Goal: Information Seeking & Learning: Compare options

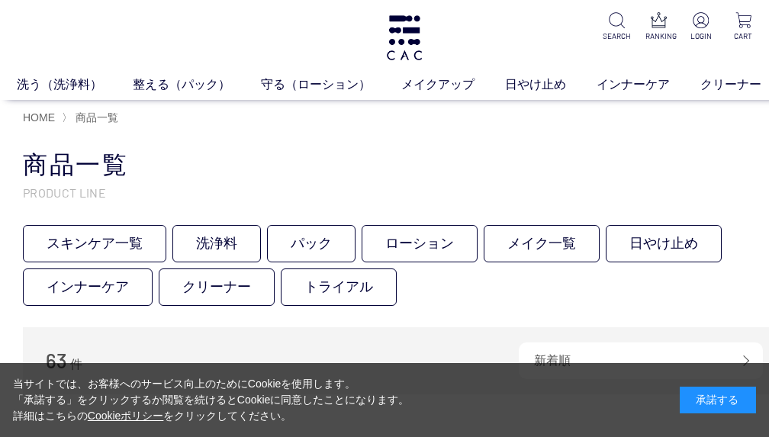
drag, startPoint x: 727, startPoint y: 402, endPoint x: 708, endPoint y: 402, distance: 18.3
click at [725, 402] on div "承諾する" at bounding box center [717, 400] width 76 height 27
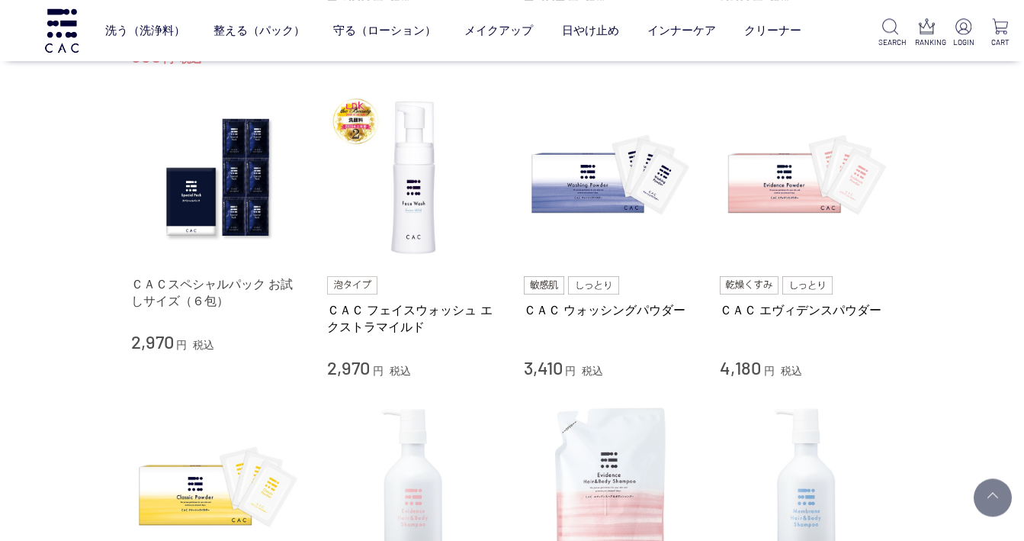
scroll to position [878, 0]
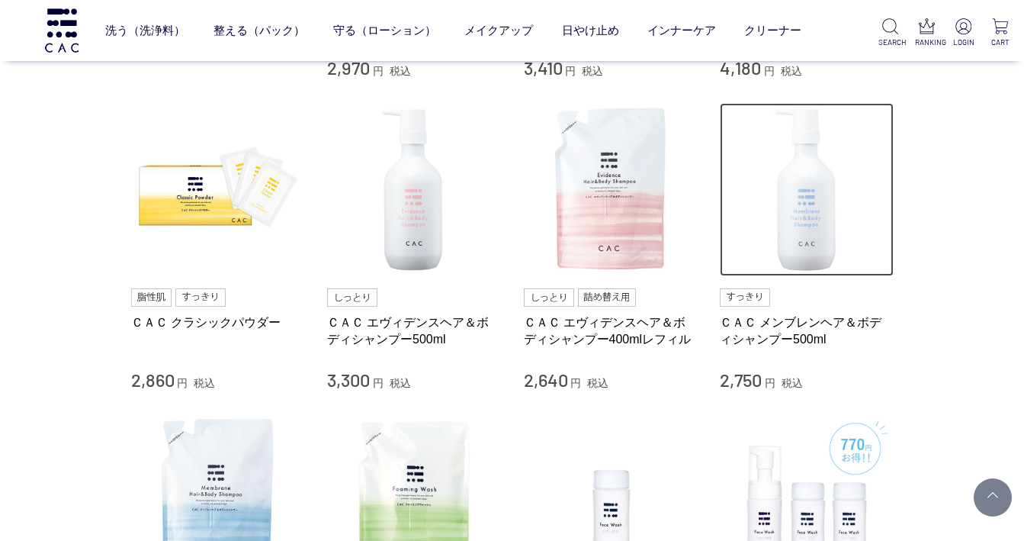
click at [768, 229] on img at bounding box center [807, 190] width 174 height 174
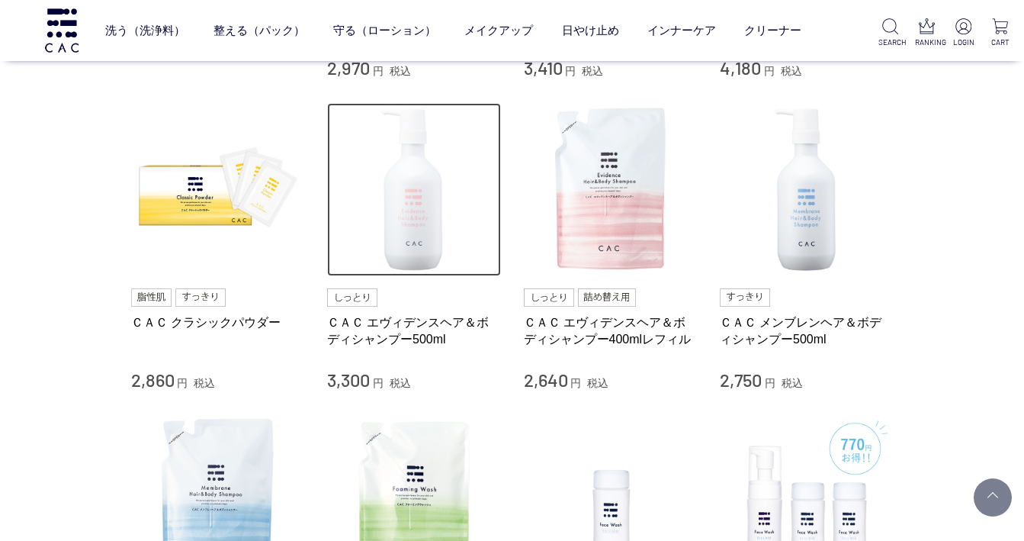
click at [425, 215] on img at bounding box center [414, 190] width 174 height 174
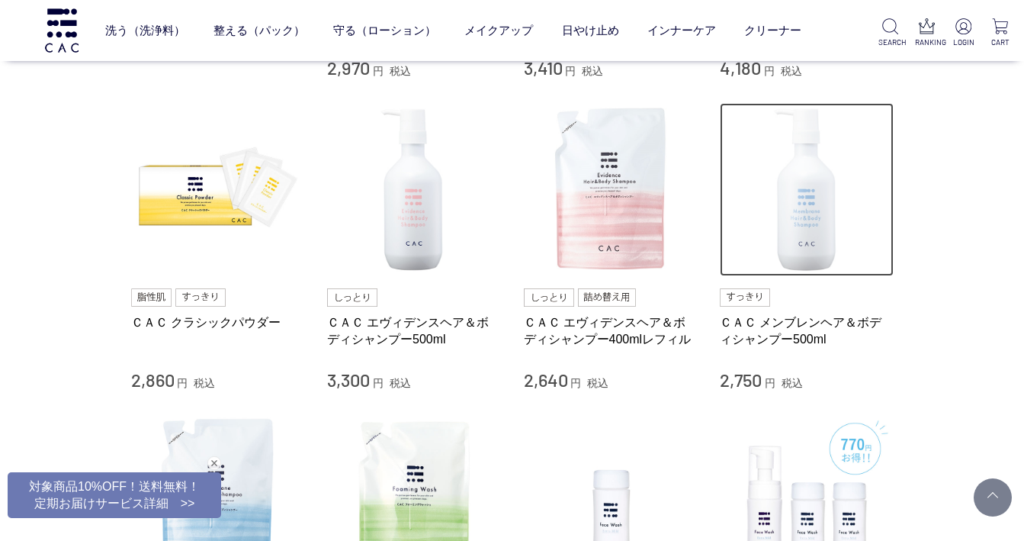
click at [768, 238] on img at bounding box center [807, 190] width 174 height 174
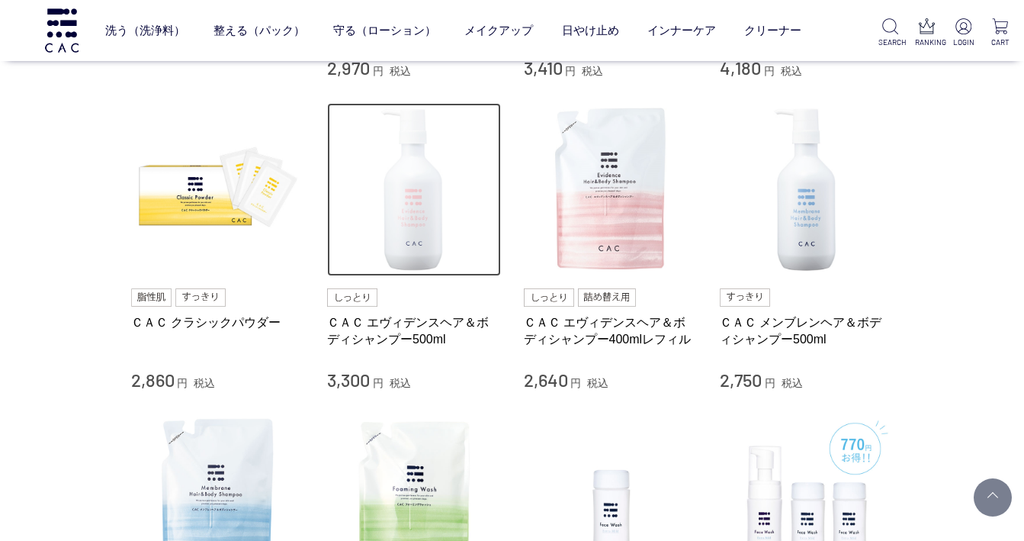
click at [429, 198] on img at bounding box center [414, 190] width 174 height 174
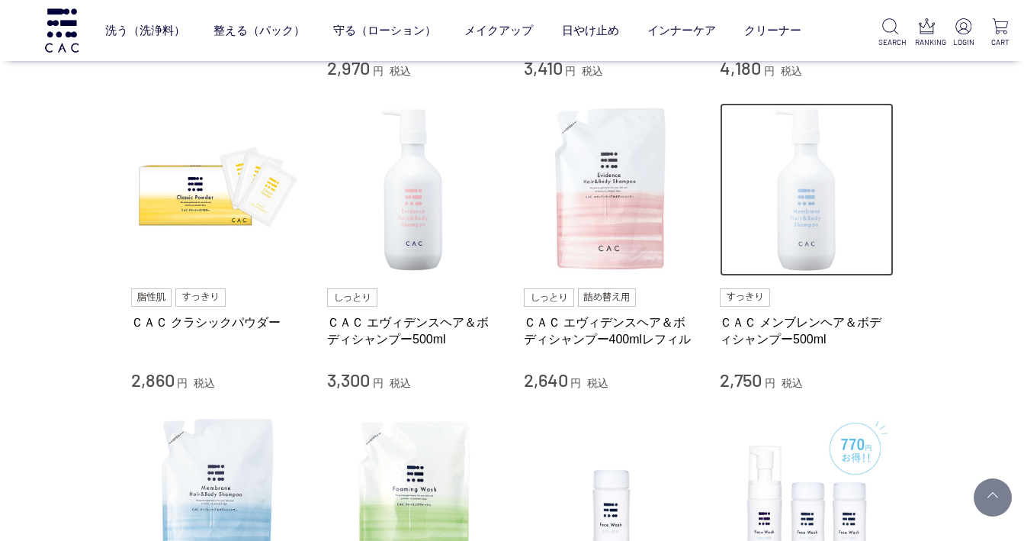
click at [768, 220] on img at bounding box center [807, 190] width 174 height 174
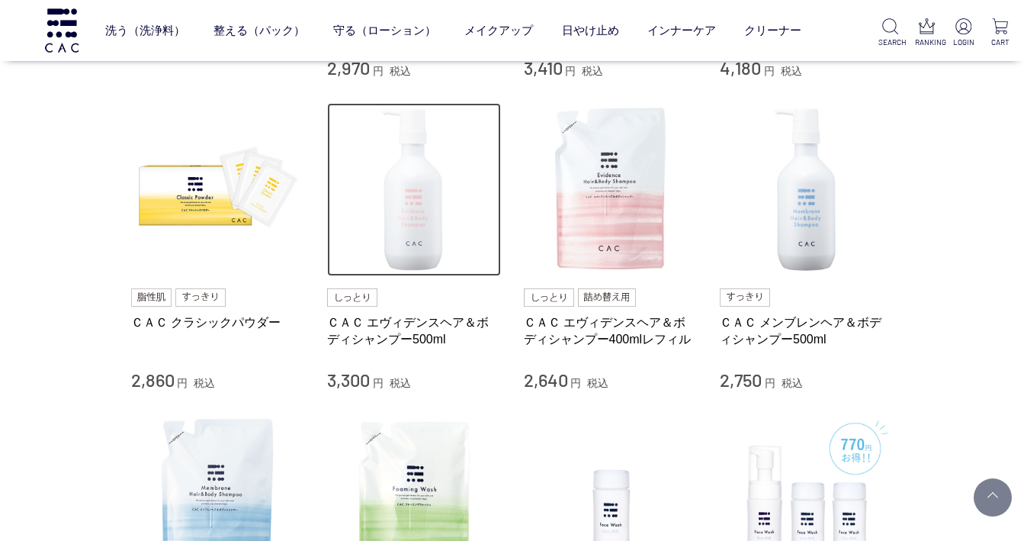
click at [435, 226] on img at bounding box center [414, 190] width 174 height 174
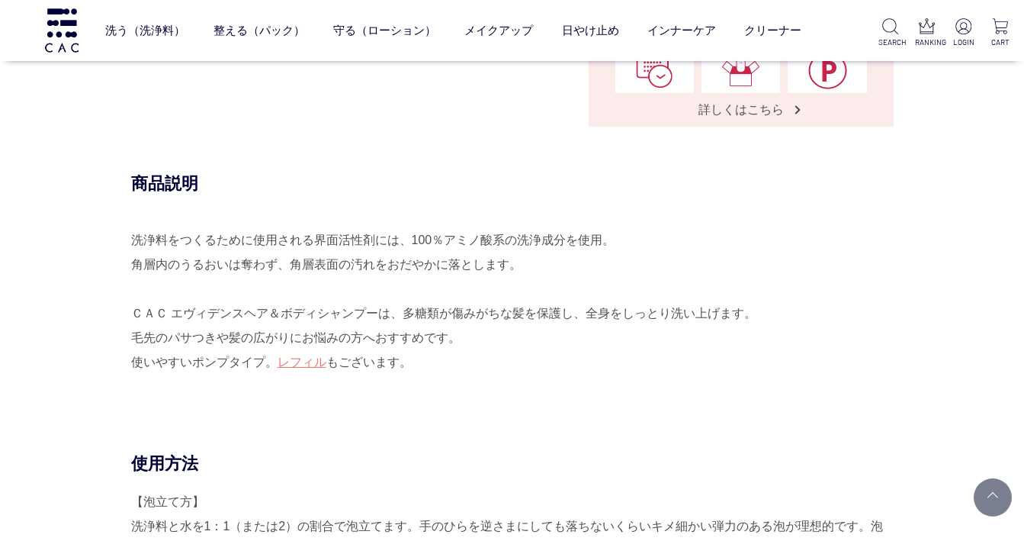
scroll to position [769, 0]
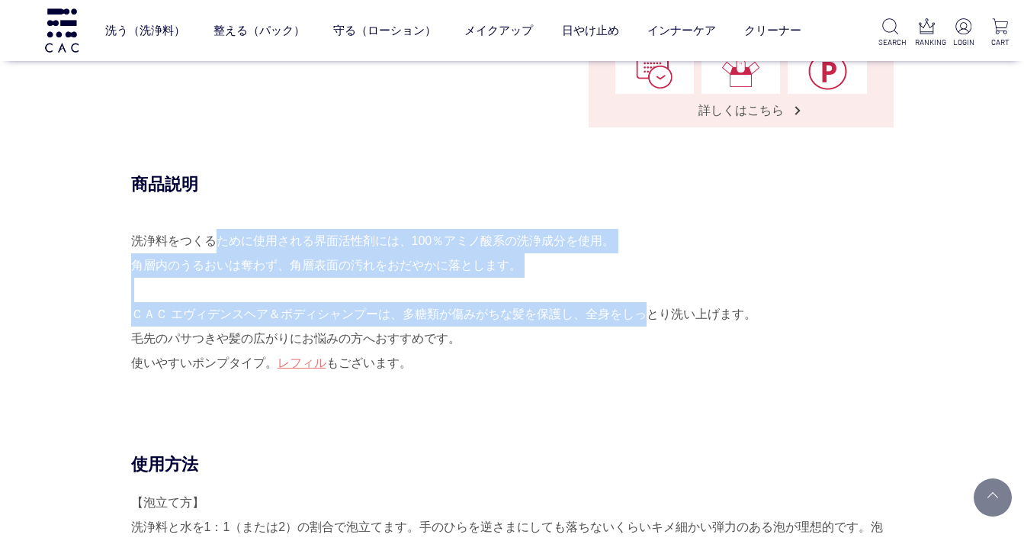
drag, startPoint x: 230, startPoint y: 245, endPoint x: 647, endPoint y: 262, distance: 417.5
click at [641, 310] on div "洗浄料をつくるために使用される界面活性剤には、100％アミノ酸系の洗浄成分を使用。 角層内のうるおいは奪わず、角層表面の汚れをおだやかに落とします。 ＣＡＣ …" at bounding box center [512, 314] width 763 height 171
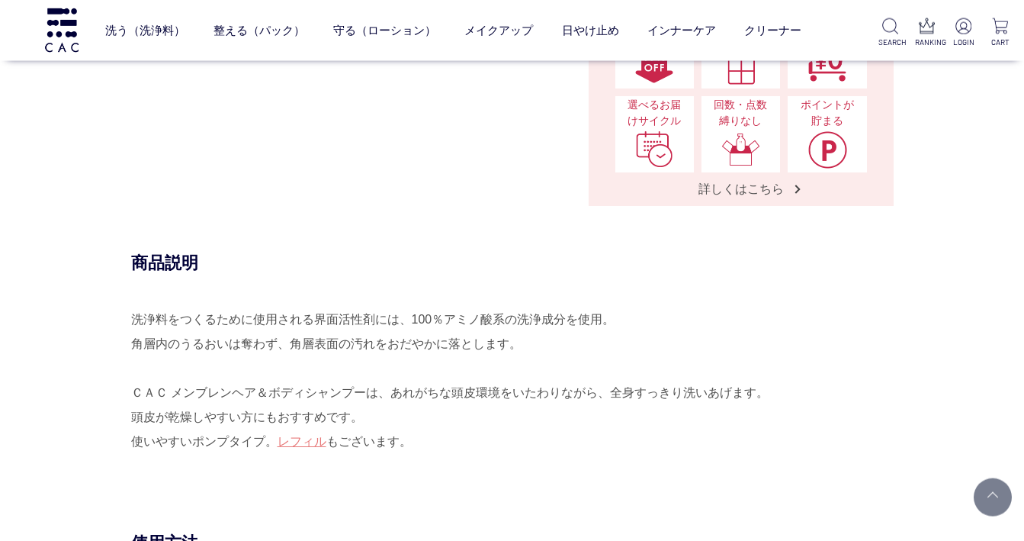
scroll to position [769, 0]
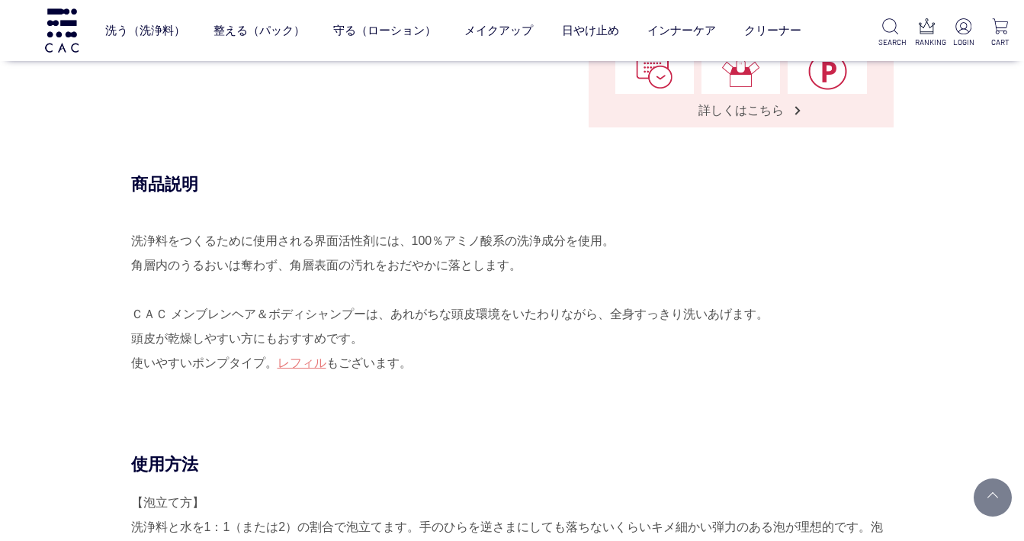
drag, startPoint x: 108, startPoint y: 240, endPoint x: 353, endPoint y: 255, distance: 245.3
click at [357, 255] on div "商品説明 洗浄料をつくるために使用される界面活性剤には、100％アミノ酸系の洗浄成分を使用。 角層内のうるおいは奪わず、角層表面の汚れをおだやかに落とします。…" at bounding box center [512, 313] width 763 height 280
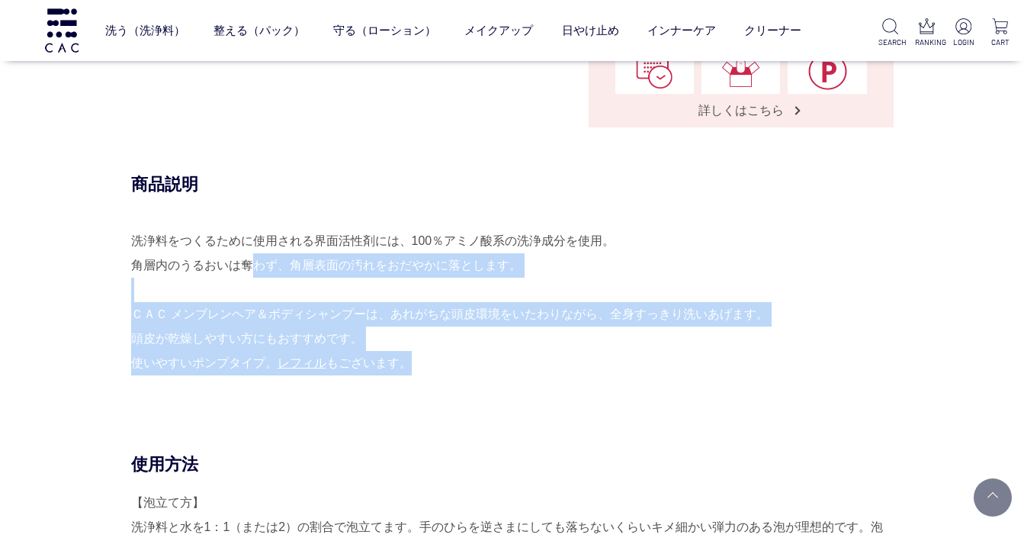
drag, startPoint x: 236, startPoint y: 259, endPoint x: 811, endPoint y: 366, distance: 584.8
click at [811, 366] on div "洗浄料をつくるために使用される界面活性剤には、100％アミノ酸系の洗浄成分を使用。 角層内のうるおいは奪わず、角層表面の汚れをおだやかに落とします。 ＣＡＣ …" at bounding box center [512, 314] width 763 height 171
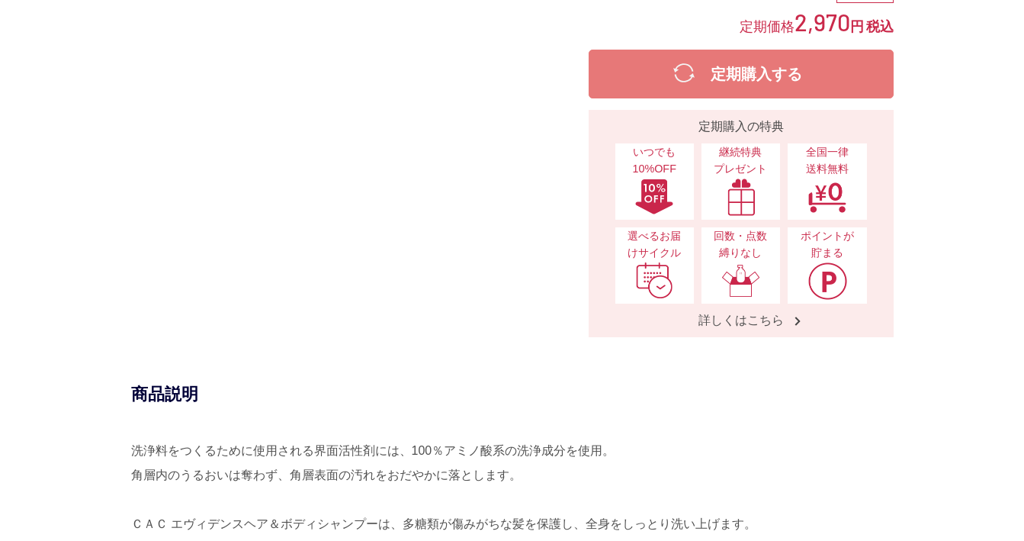
scroll to position [659, 0]
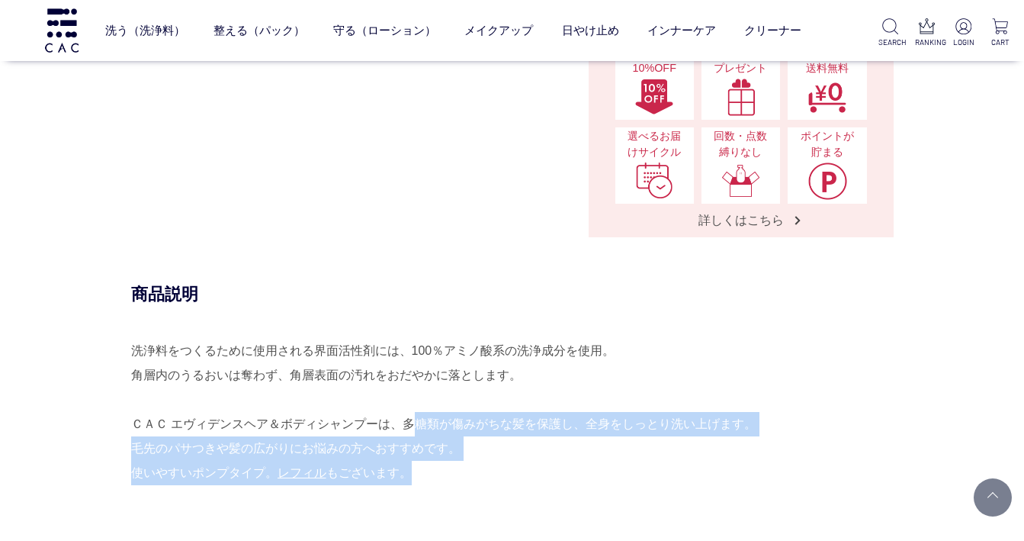
drag, startPoint x: 402, startPoint y: 420, endPoint x: 795, endPoint y: 477, distance: 397.6
click at [795, 477] on div "洗浄料をつくるために使用される界面活性剤には、100％アミノ酸系の洗浄成分を使用。 角層内のうるおいは奪わず、角層表面の汚れをおだやかに落とします。 ＣＡＣ …" at bounding box center [512, 424] width 763 height 171
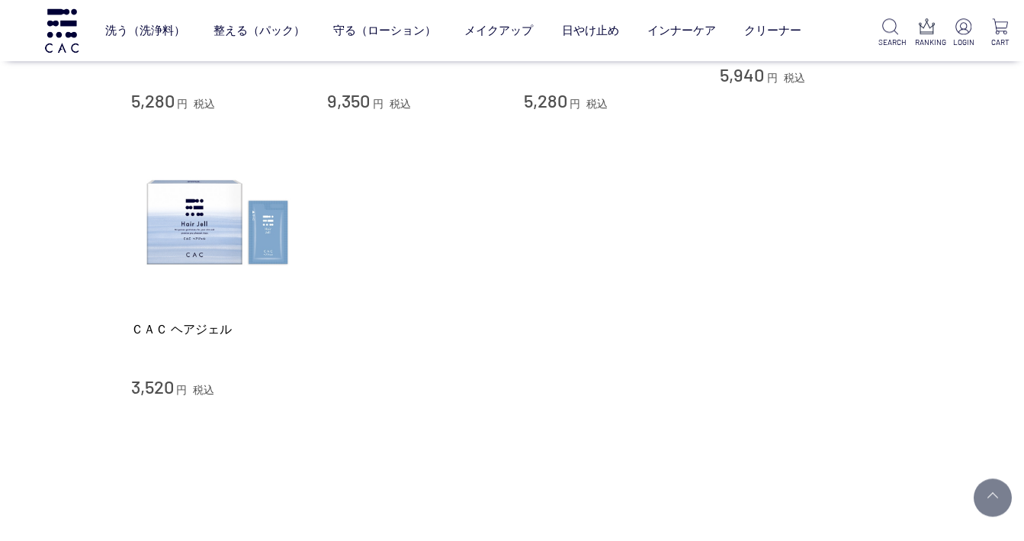
scroll to position [5381, 0]
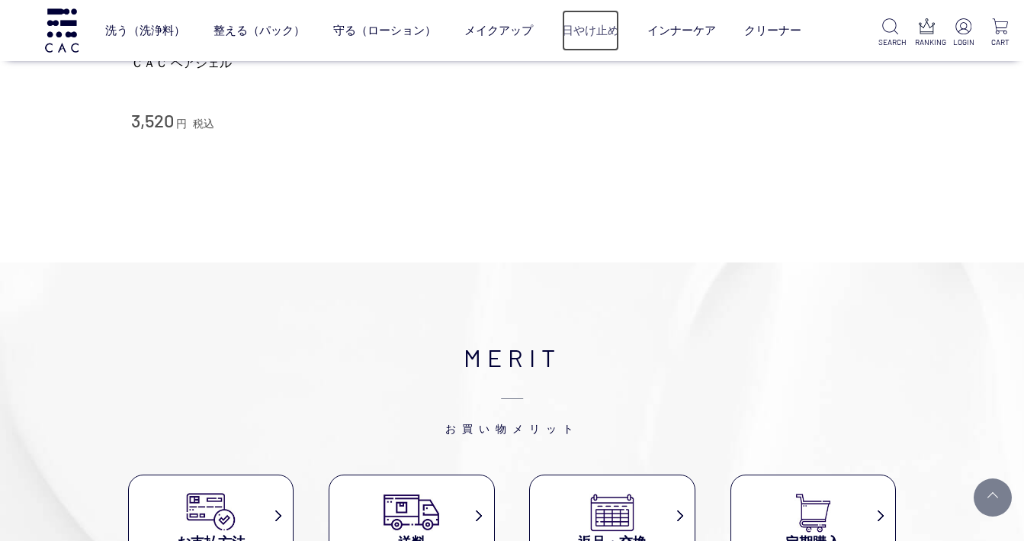
click at [582, 30] on link "日やけ止め" at bounding box center [590, 30] width 57 height 40
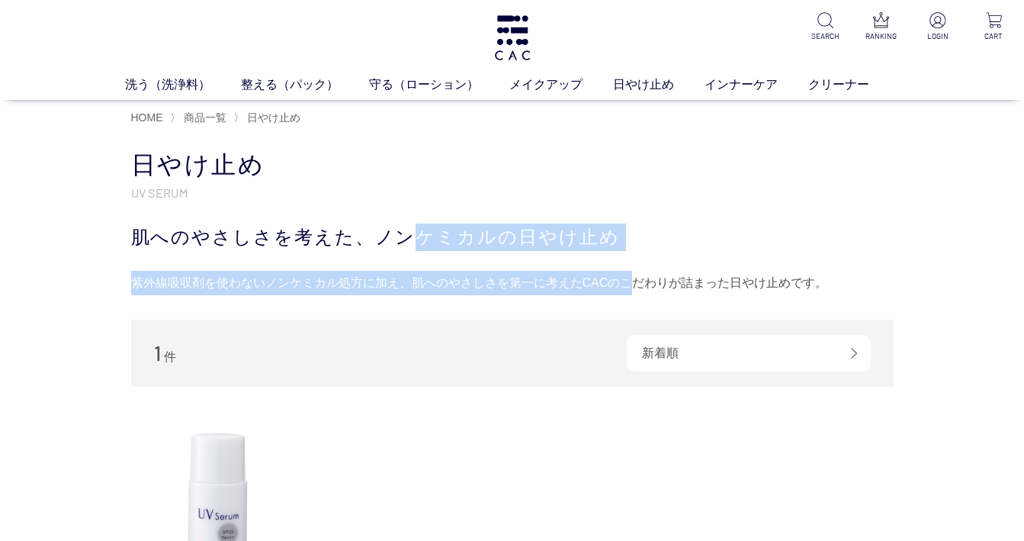
drag, startPoint x: 403, startPoint y: 235, endPoint x: 625, endPoint y: 284, distance: 227.4
click at [625, 284] on div "日やけ止め UV SERUM 肌へのやさしさを考えた、ノンケミカルの日やけ止め 紫外線吸収剤を使わないノンケミカル処方に加え、肌へのやさしさを第一に考えたCA…" at bounding box center [512, 222] width 763 height 146
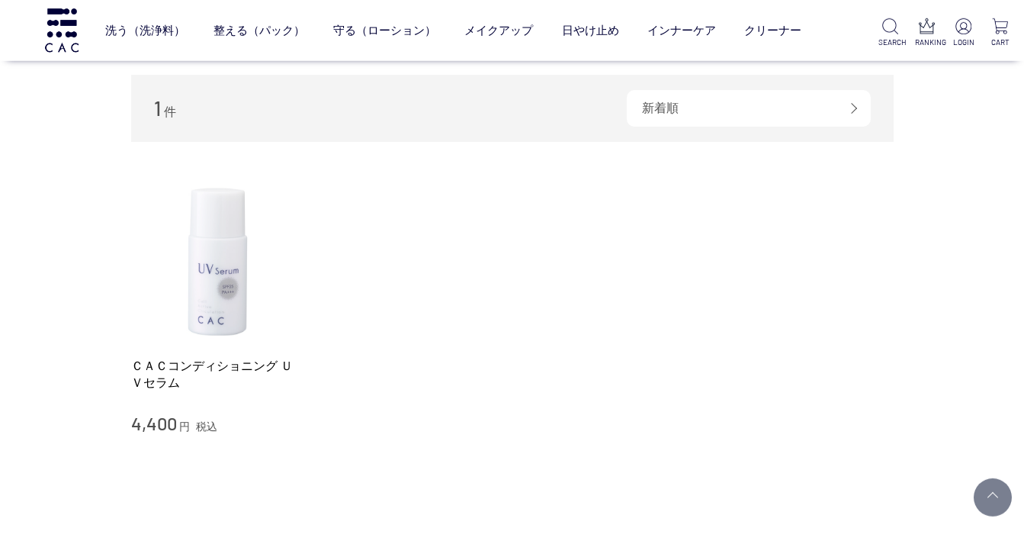
scroll to position [110, 0]
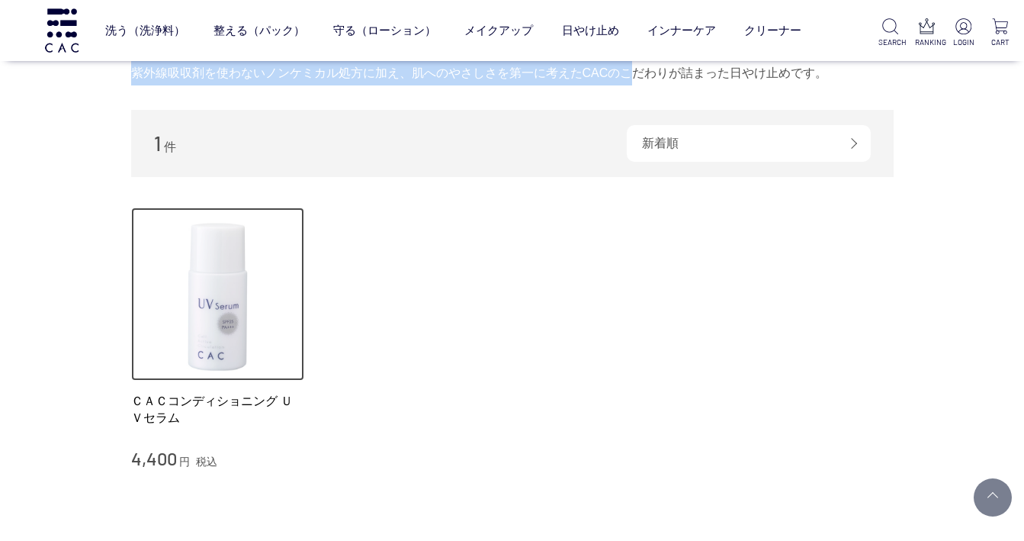
click at [232, 310] on img at bounding box center [218, 294] width 174 height 174
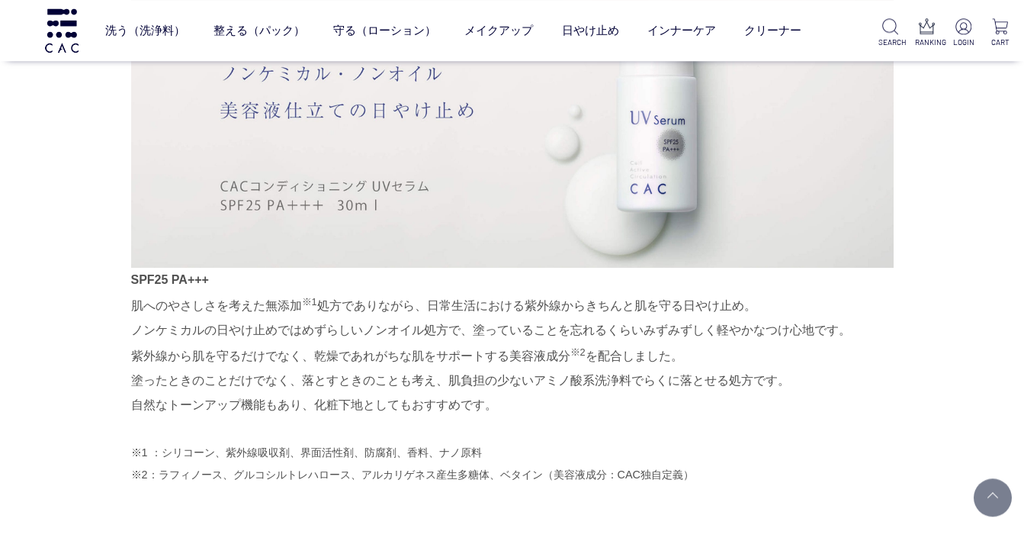
scroll to position [878, 0]
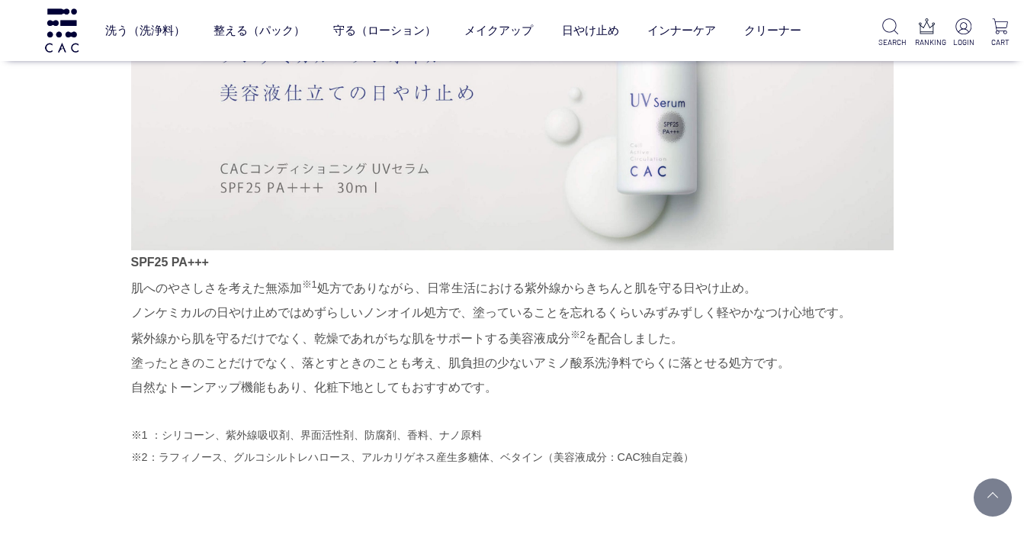
drag, startPoint x: 366, startPoint y: 291, endPoint x: 760, endPoint y: 380, distance: 404.2
click at [760, 380] on p "SPF25 PA+++ 肌へのやさしさを考えた無添加 ※1 処方でありながら、日常生活における紫外線からきちんと肌を守る日やけ止め。 ノンケミカルの日やけ止め…" at bounding box center [512, 325] width 763 height 150
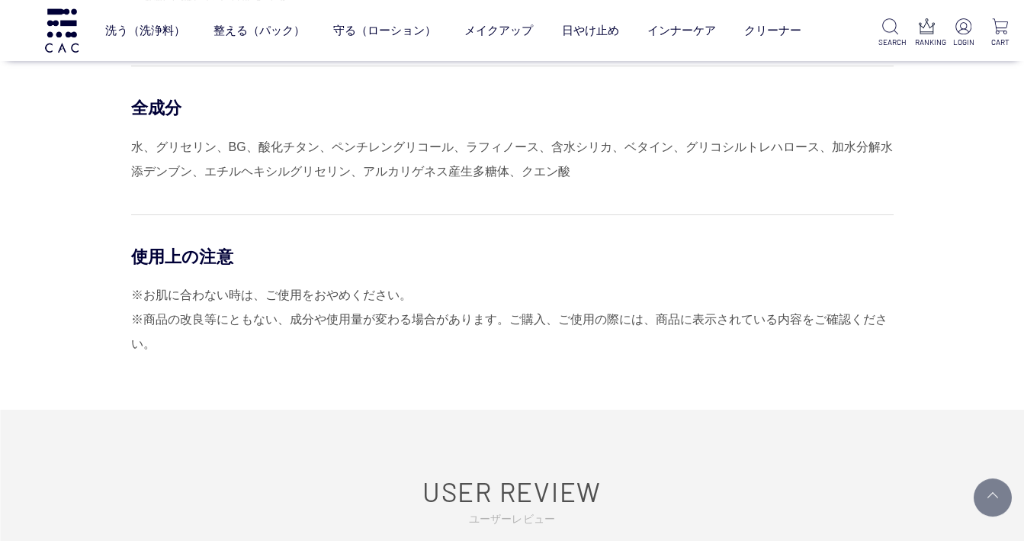
scroll to position [1647, 0]
